Goal: Transaction & Acquisition: Obtain resource

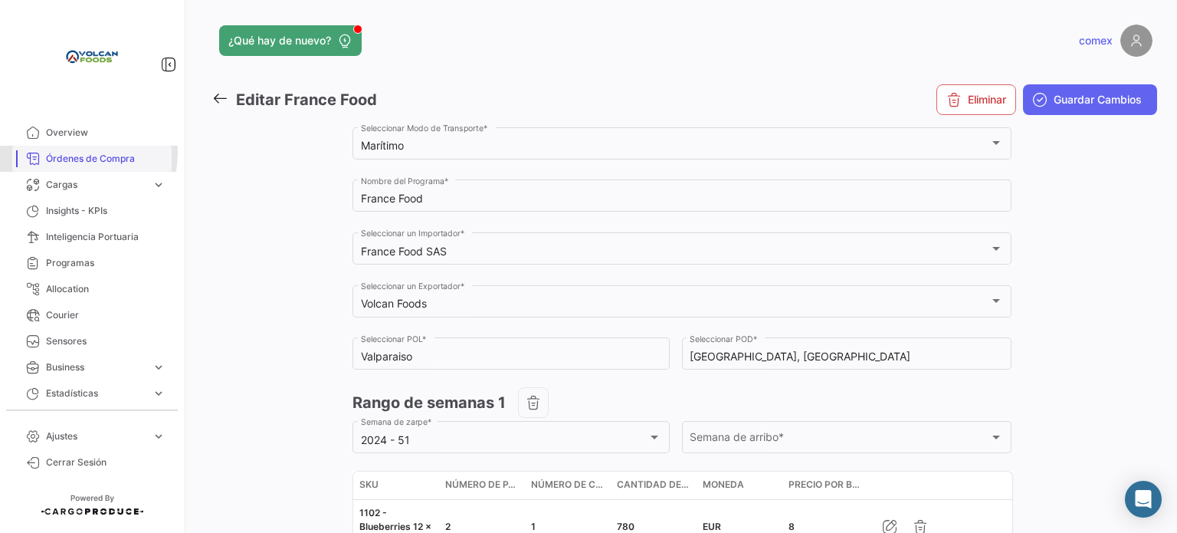
click at [68, 153] on span "Órdenes de Compra" at bounding box center [106, 159] width 120 height 14
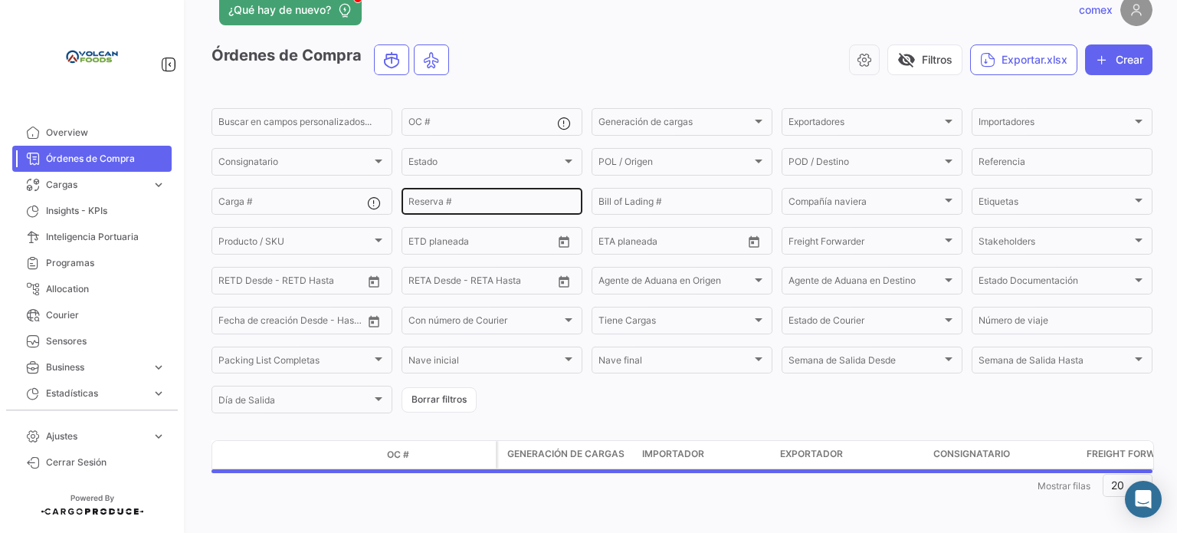
scroll to position [37, 0]
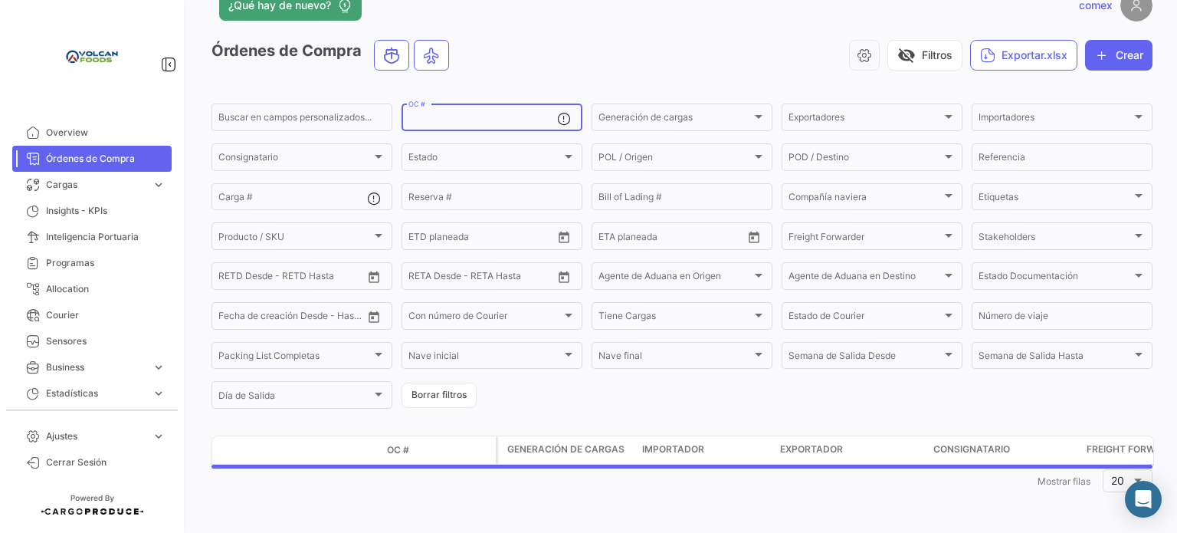
click at [461, 117] on input "OC #" at bounding box center [483, 119] width 149 height 11
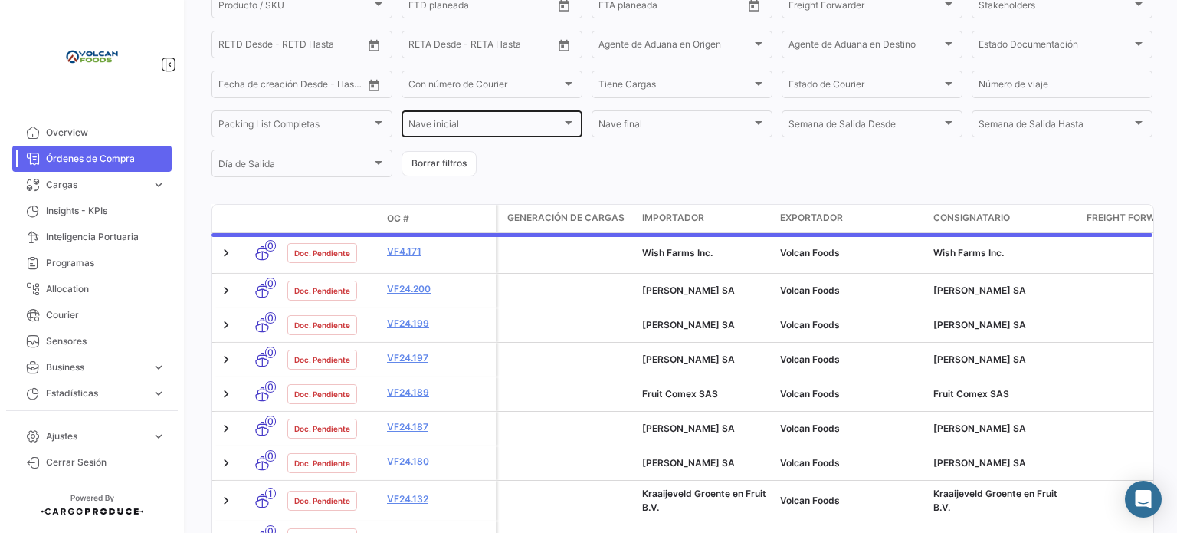
scroll to position [89, 0]
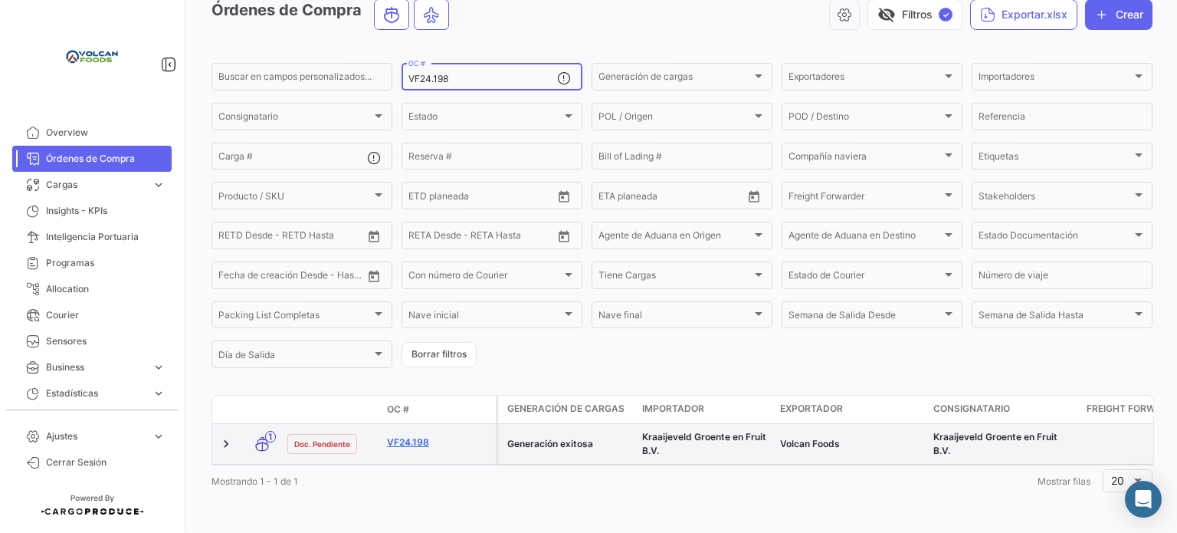
type input "VF24.198"
click at [407, 435] on link "VF24.198" at bounding box center [438, 442] width 103 height 14
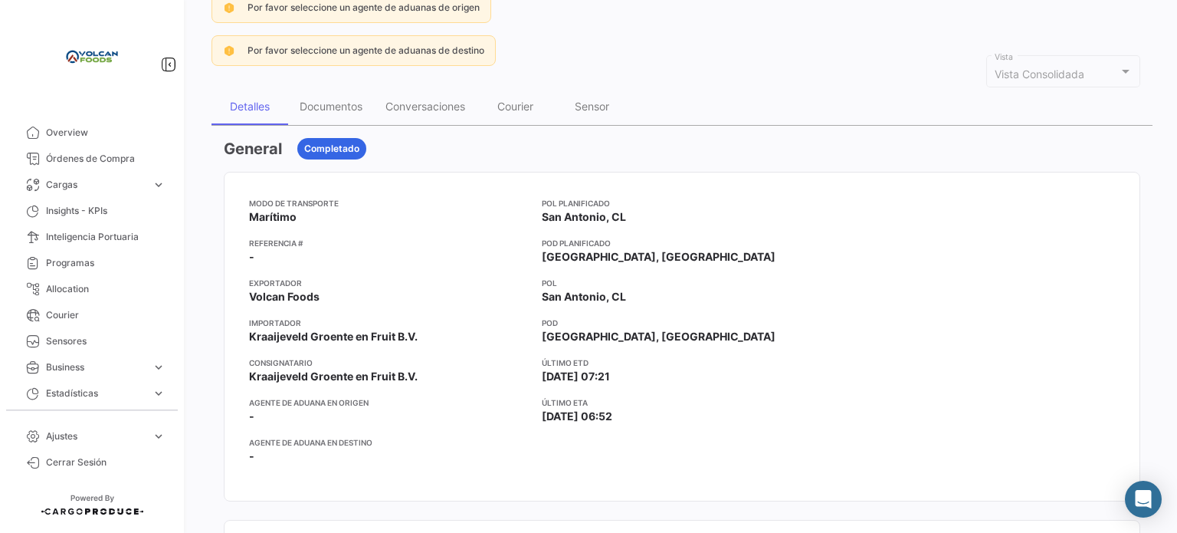
scroll to position [153, 0]
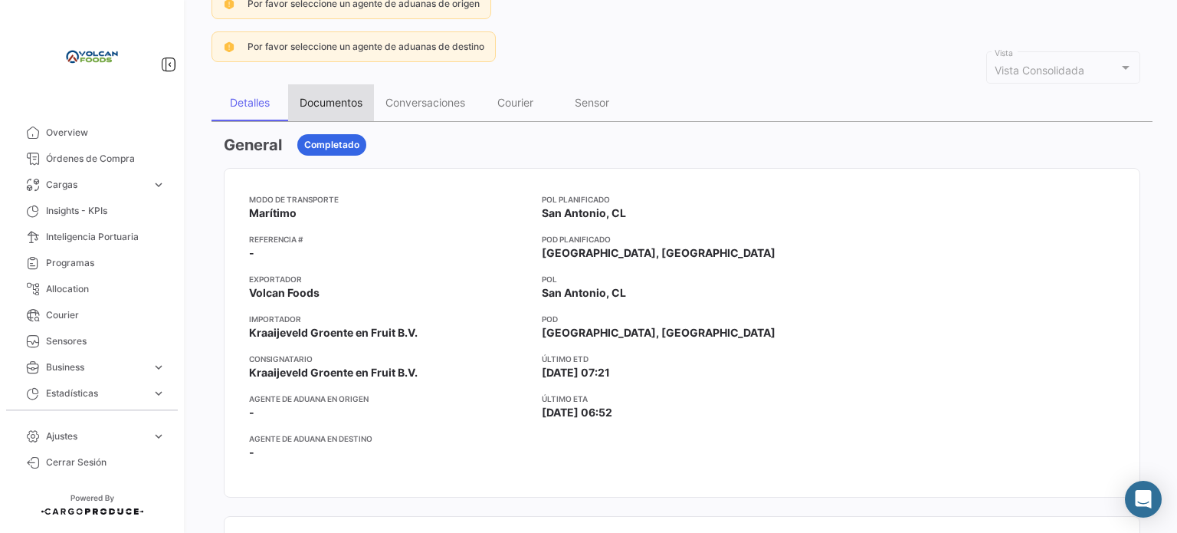
click at [359, 84] on div "Documentos" at bounding box center [331, 102] width 86 height 37
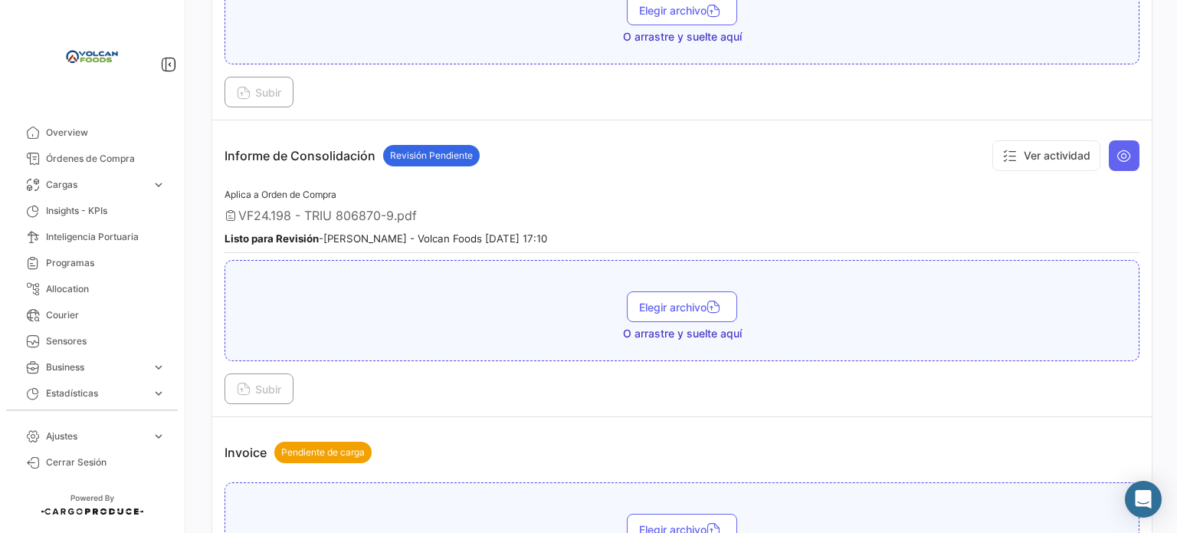
scroll to position [1150, 0]
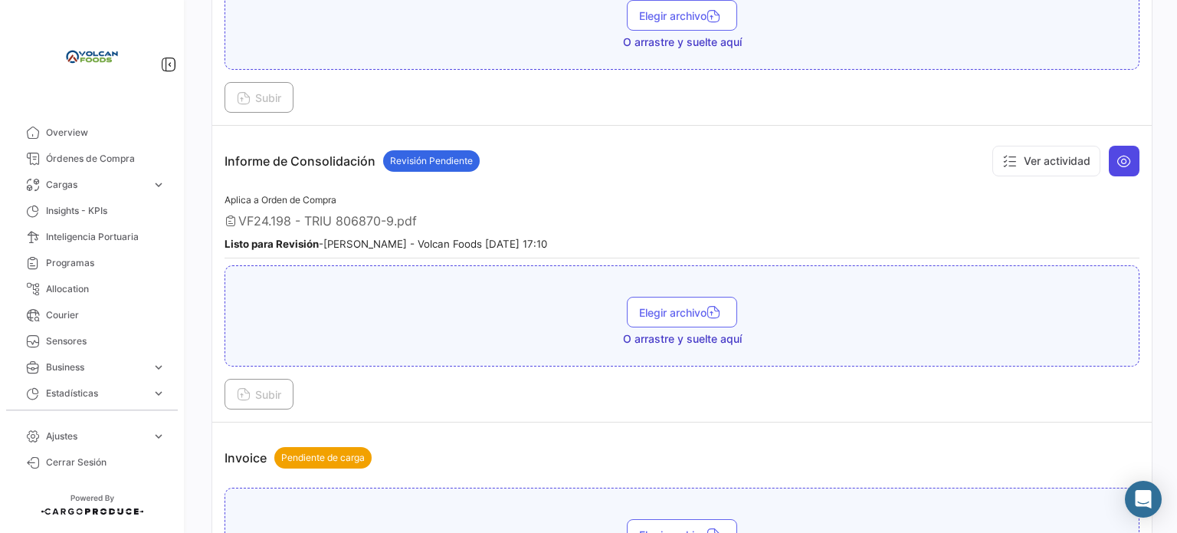
click at [1122, 157] on icon at bounding box center [1124, 160] width 15 height 15
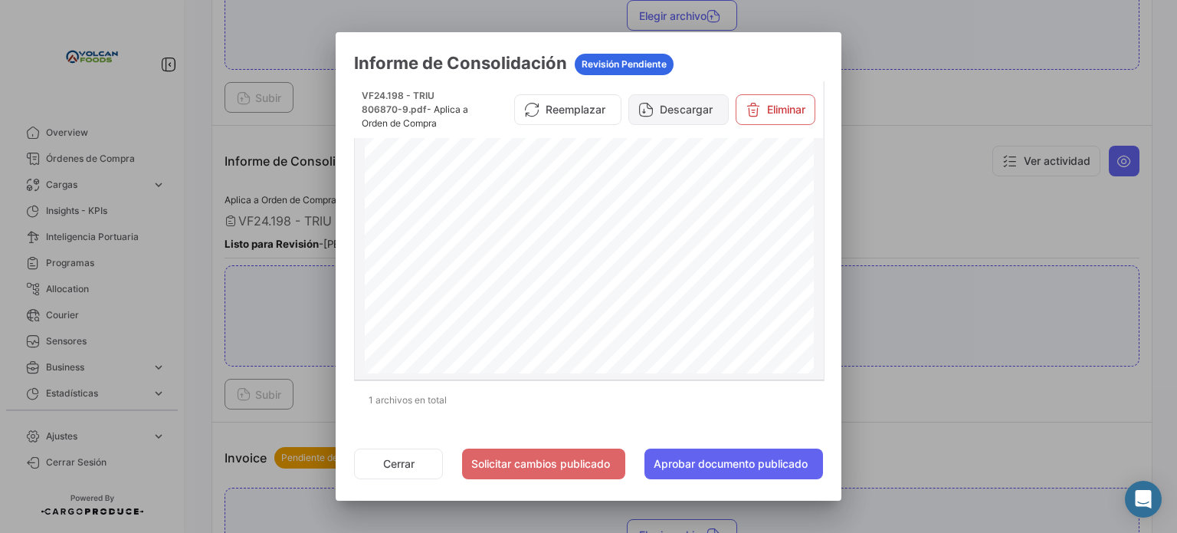
scroll to position [153, 0]
click at [675, 110] on button "Descargar" at bounding box center [679, 109] width 100 height 31
click at [1038, 57] on div at bounding box center [588, 266] width 1177 height 533
